Goal: Find specific page/section: Find specific page/section

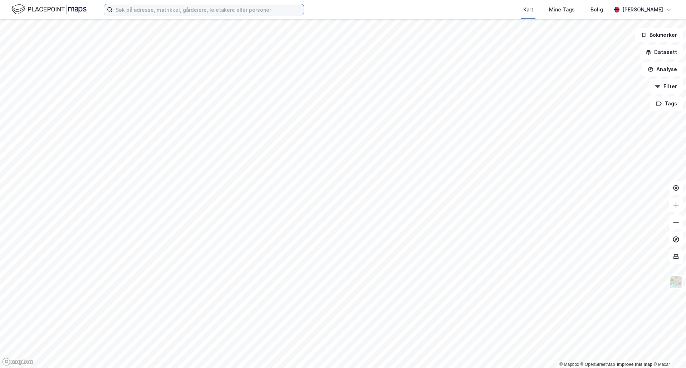
click at [240, 14] on input at bounding box center [208, 9] width 191 height 11
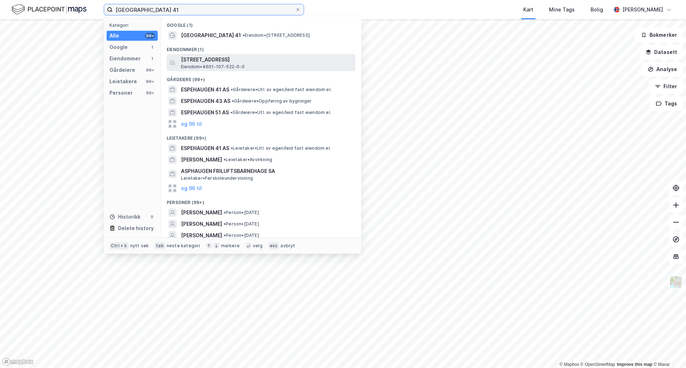
type input "[GEOGRAPHIC_DATA] 41"
click at [218, 58] on span "[STREET_ADDRESS]" at bounding box center [267, 59] width 172 height 9
